Goal: Find specific page/section: Locate a particular part of the current website

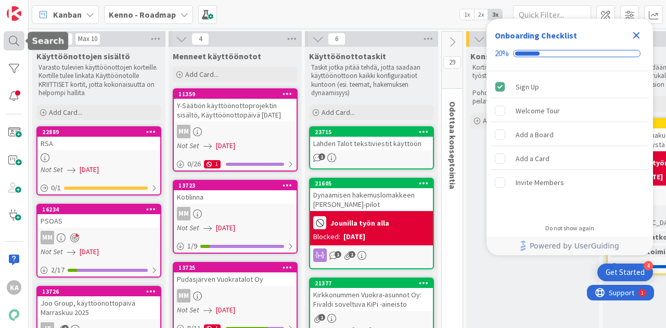
click at [18, 36] on div at bounding box center [14, 40] width 21 height 19
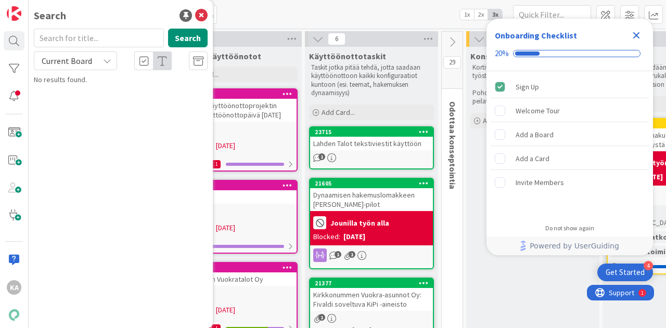
click at [94, 61] on span "Current Board" at bounding box center [67, 61] width 54 height 15
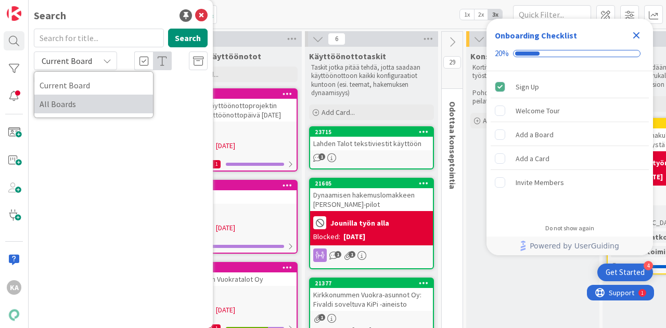
click at [75, 101] on span "All Boards" at bounding box center [94, 104] width 108 height 16
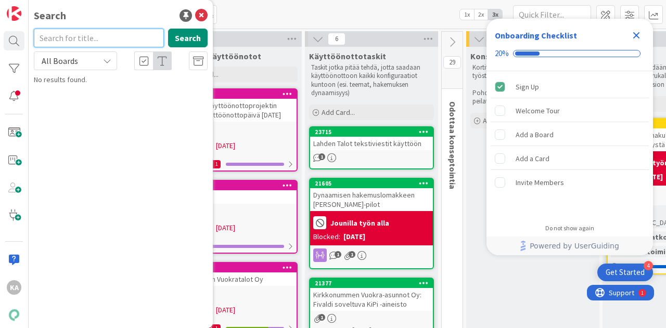
click at [89, 41] on input "text" at bounding box center [99, 38] width 130 height 19
type input "sftp"
click at [192, 38] on button "Search" at bounding box center [188, 38] width 40 height 19
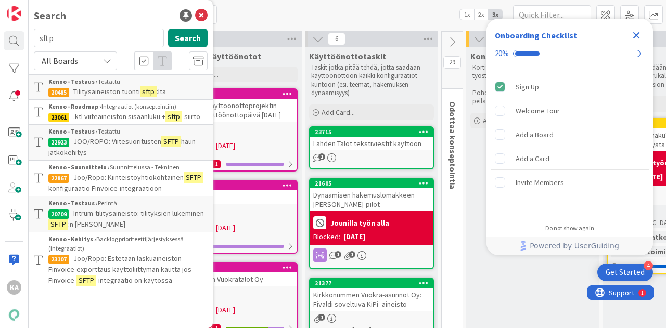
click at [125, 87] on span "Tilitysaineiston tuonti" at bounding box center [106, 91] width 67 height 9
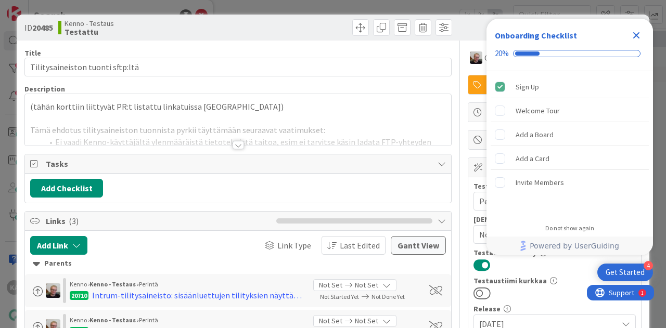
click at [635, 36] on icon "Close Checklist" at bounding box center [636, 35] width 7 height 7
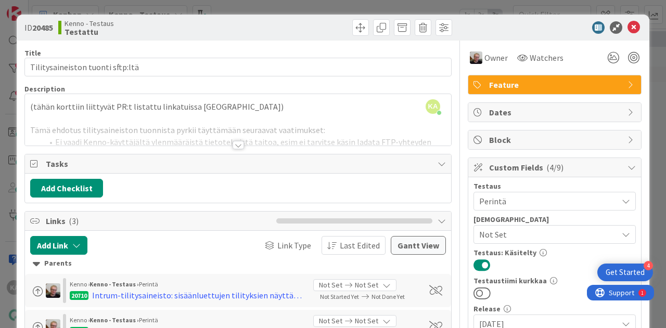
click at [232, 142] on div at bounding box center [237, 145] width 11 height 8
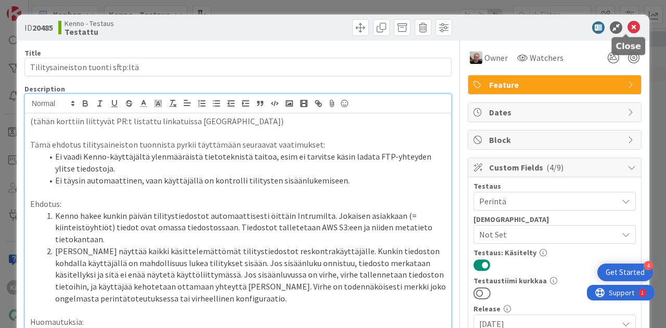
click at [627, 28] on icon at bounding box center [633, 27] width 12 height 12
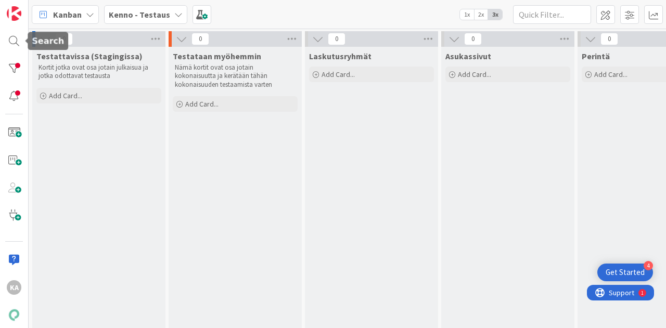
click at [19, 30] on div "KA" at bounding box center [14, 164] width 29 height 328
click at [16, 34] on div at bounding box center [14, 40] width 21 height 19
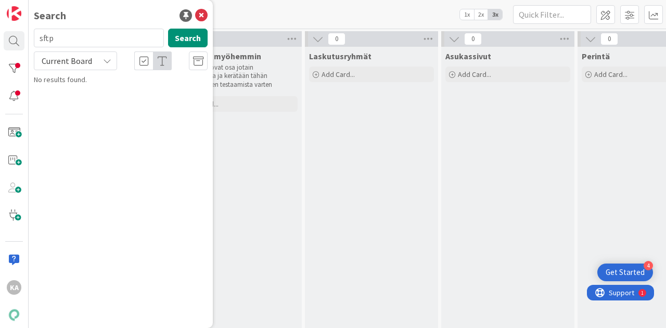
click at [96, 69] on div "Current Board" at bounding box center [75, 60] width 83 height 19
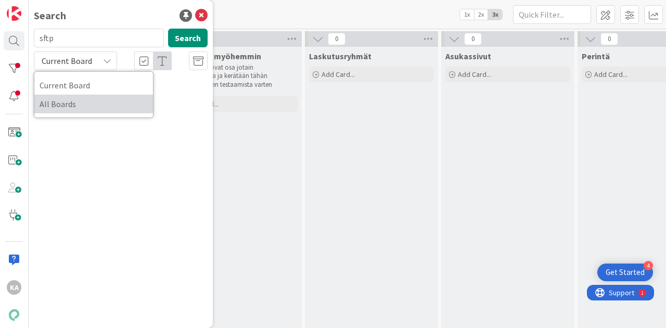
click at [74, 98] on span "All Boards" at bounding box center [94, 104] width 108 height 16
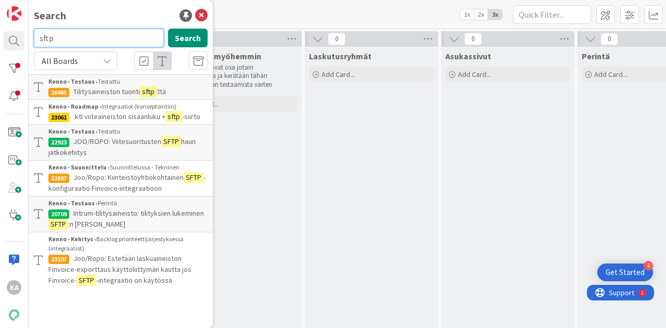
click at [88, 39] on input "sftp" at bounding box center [99, 38] width 130 height 19
click at [131, 116] on span ".ktl viiteaineiston sisäänluku +" at bounding box center [119, 116] width 92 height 9
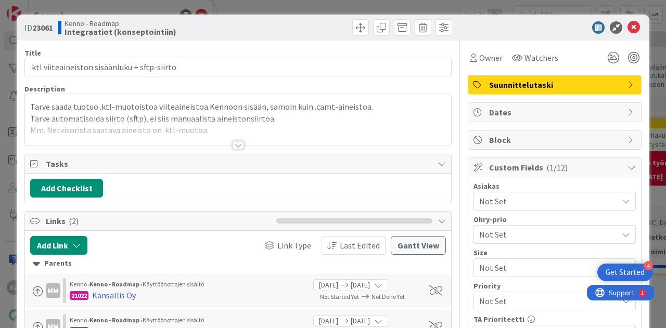
click at [232, 145] on div at bounding box center [237, 145] width 11 height 8
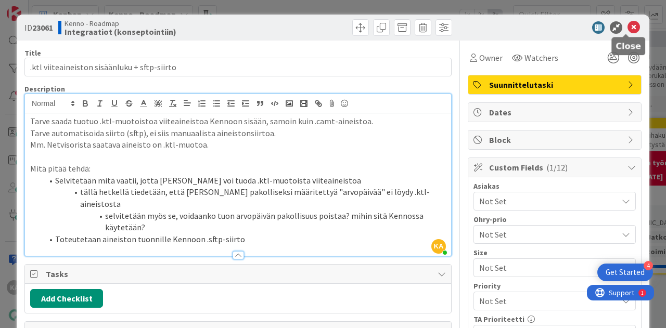
click at [627, 24] on icon at bounding box center [633, 27] width 12 height 12
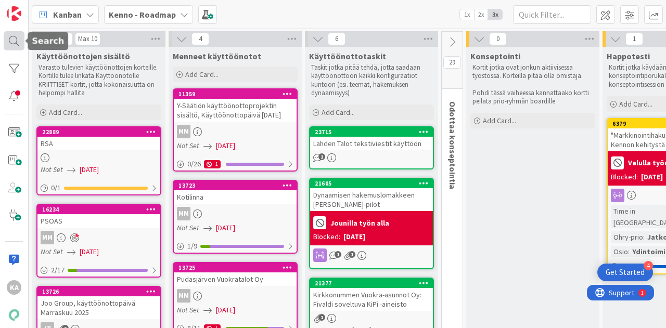
click at [17, 43] on div at bounding box center [14, 40] width 21 height 19
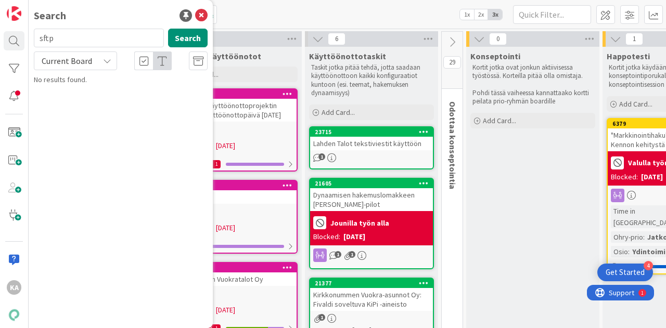
click at [93, 41] on input "sftp" at bounding box center [99, 38] width 130 height 19
click at [91, 64] on span "Current Board" at bounding box center [67, 61] width 54 height 15
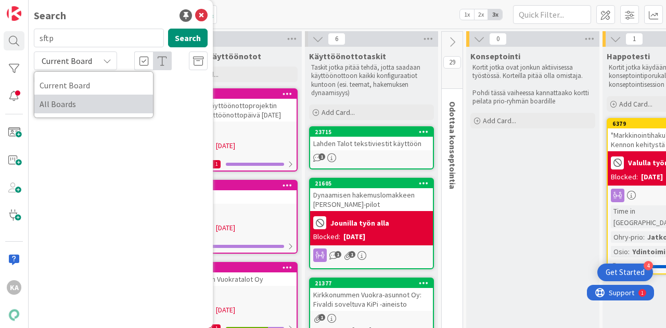
click at [83, 101] on span "All Boards" at bounding box center [94, 104] width 108 height 16
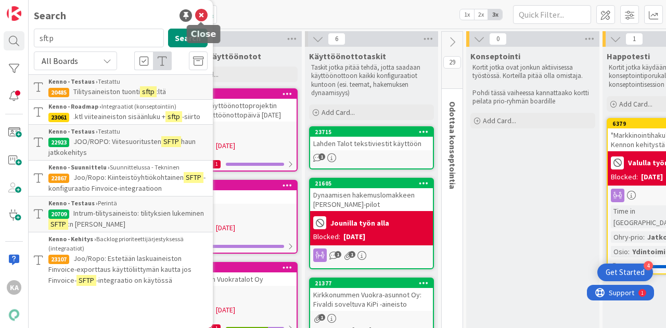
click at [199, 14] on icon at bounding box center [201, 15] width 12 height 12
